Goal: Task Accomplishment & Management: Use online tool/utility

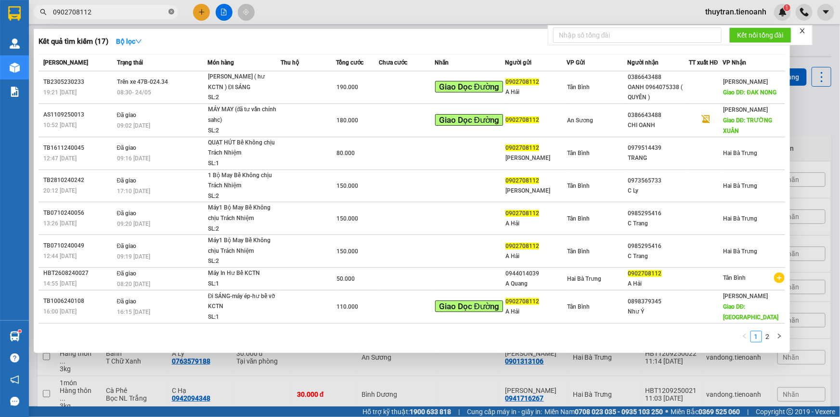
click at [173, 12] on icon "close-circle" at bounding box center [171, 12] width 6 height 6
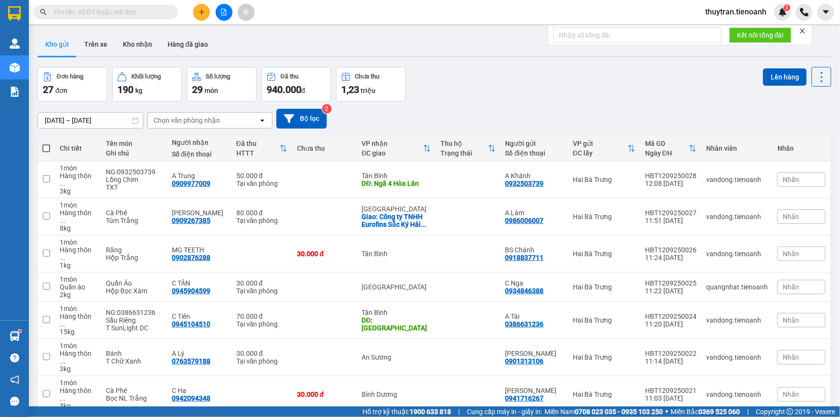
click at [308, 8] on div "Kết quả tìm kiếm ( 17 ) Bộ lọc Mã ĐH Trạng thái Món hàng Thu hộ Tổng cước Chưa …" at bounding box center [420, 12] width 840 height 24
click at [46, 249] on input "checkbox" at bounding box center [46, 252] width 7 height 7
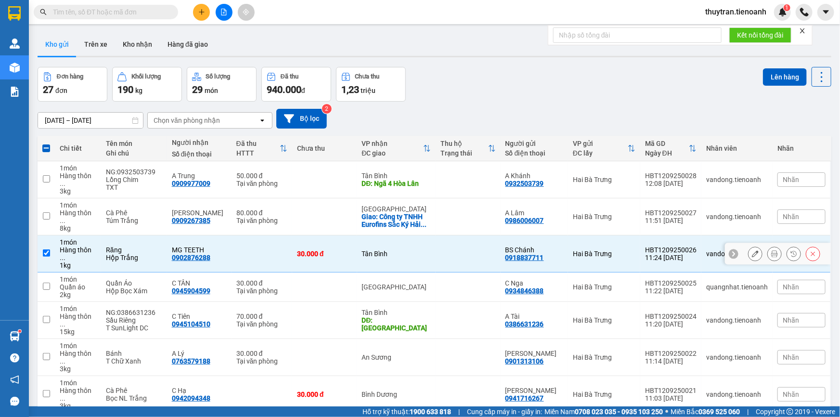
click at [45, 249] on input "checkbox" at bounding box center [46, 252] width 7 height 7
checkbox input "false"
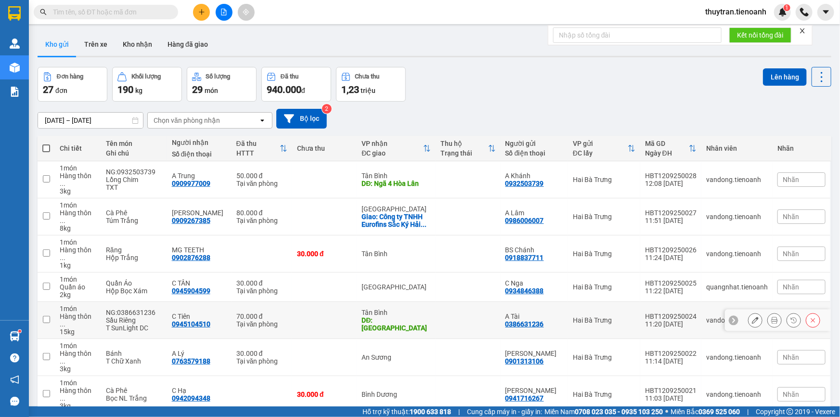
scroll to position [79, 0]
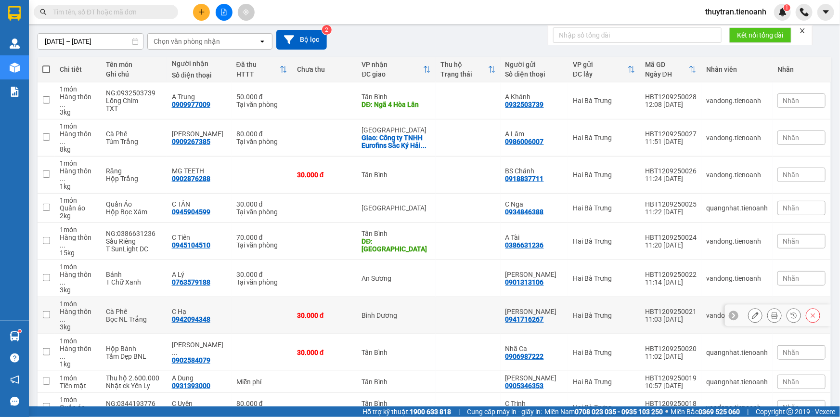
click at [47, 311] on input "checkbox" at bounding box center [46, 314] width 7 height 7
checkbox input "true"
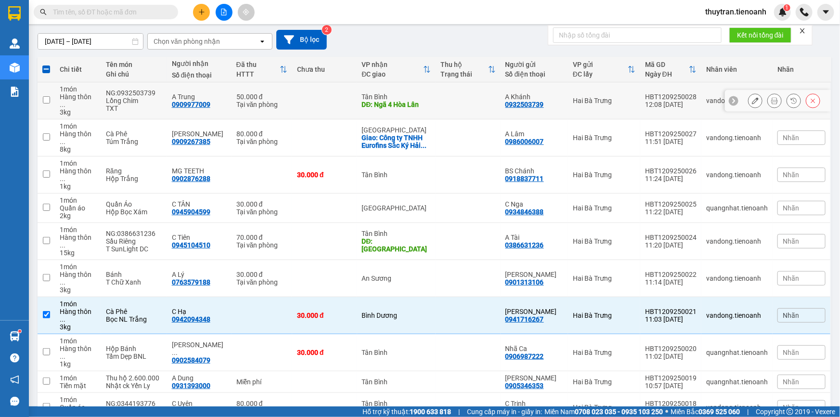
scroll to position [0, 0]
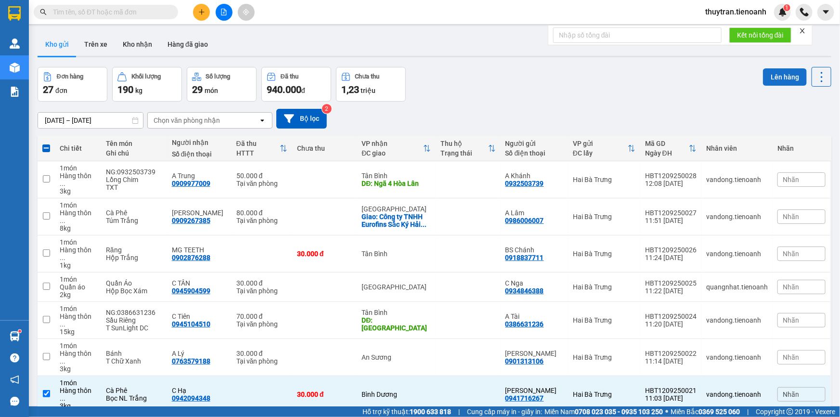
click at [783, 79] on button "Lên hàng" at bounding box center [785, 76] width 44 height 17
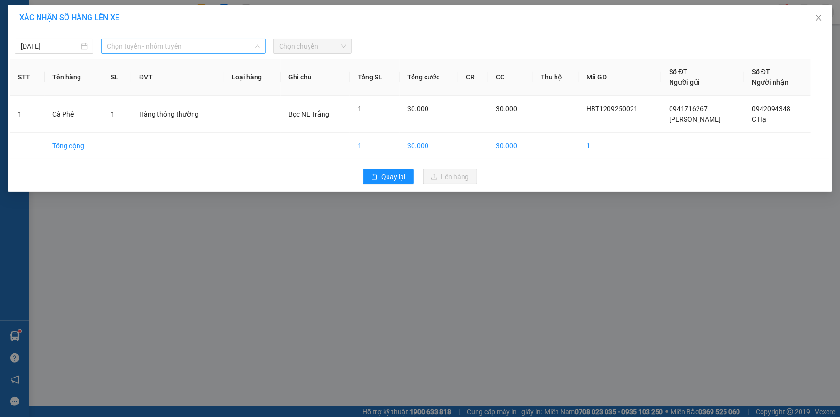
click at [187, 50] on span "Chọn tuyến - nhóm tuyến" at bounding box center [183, 46] width 153 height 14
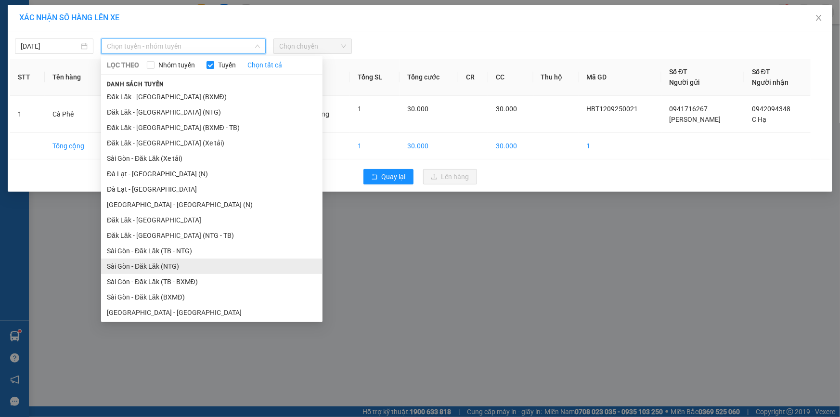
scroll to position [1, 0]
click at [822, 17] on span "Close" at bounding box center [818, 18] width 27 height 27
